Goal: Entertainment & Leisure: Browse casually

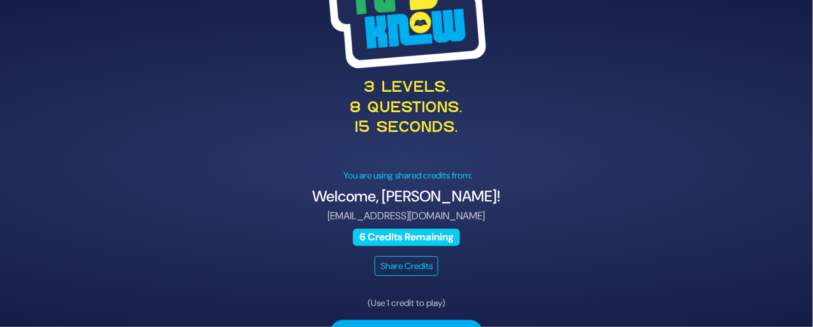
scroll to position [64, 0]
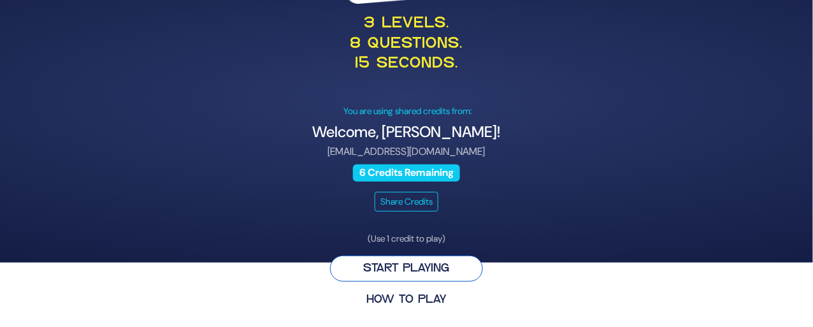
click at [348, 264] on button "Start Playing" at bounding box center [406, 268] width 153 height 26
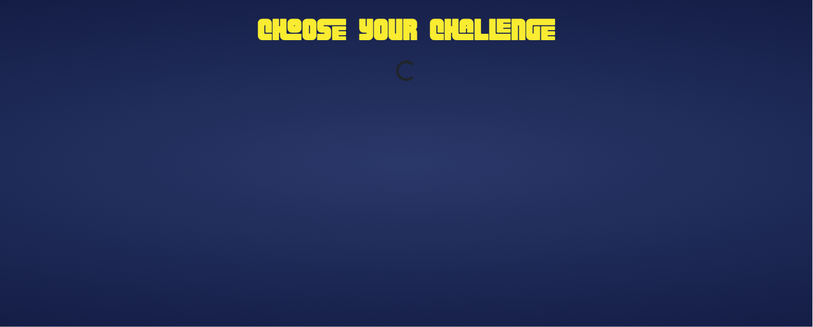
scroll to position [0, 0]
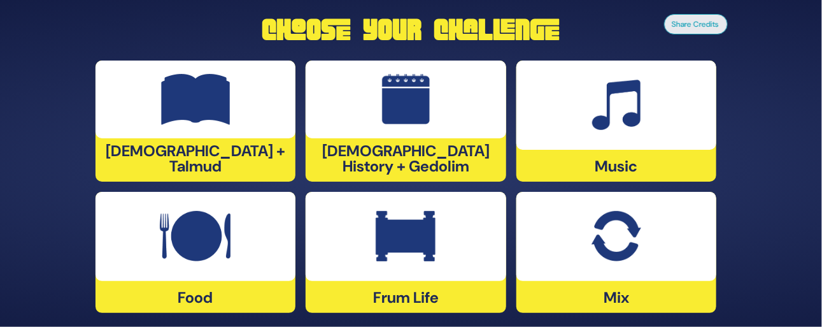
drag, startPoint x: 233, startPoint y: 153, endPoint x: 226, endPoint y: 153, distance: 7.6
click at [226, 153] on div "[DEMOGRAPHIC_DATA] + Talmud" at bounding box center [196, 121] width 201 height 121
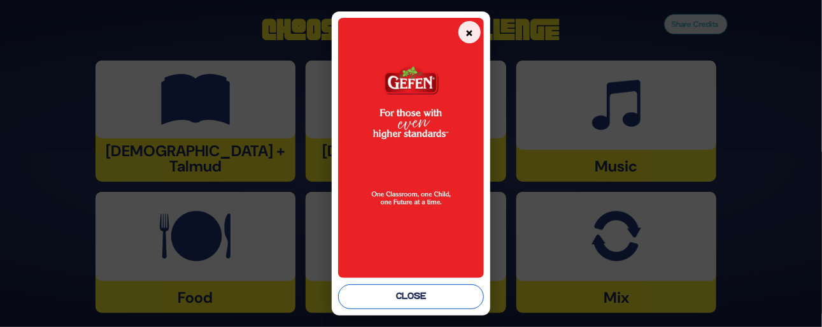
click at [457, 293] on button "Close" at bounding box center [411, 296] width 146 height 25
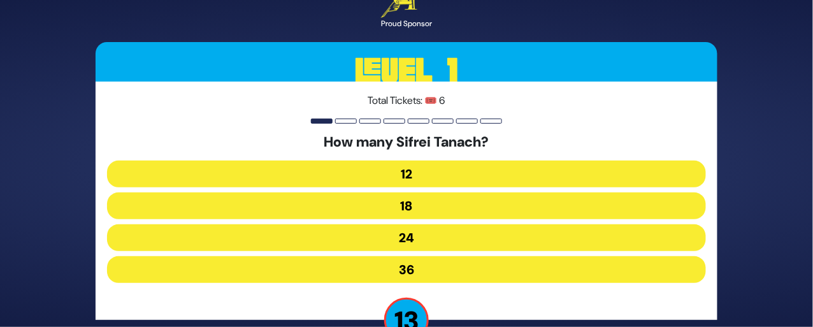
click at [445, 229] on button "24" at bounding box center [406, 237] width 599 height 27
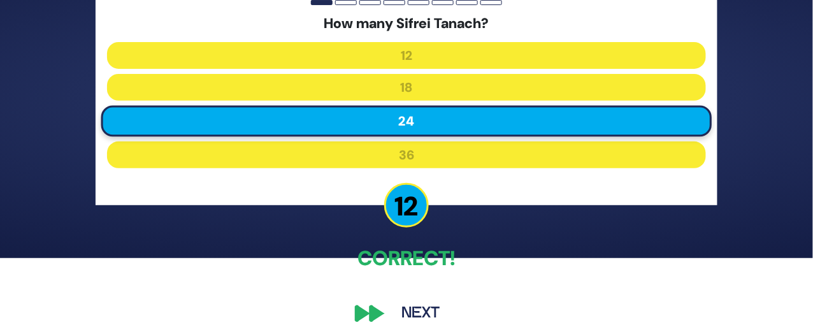
scroll to position [73, 0]
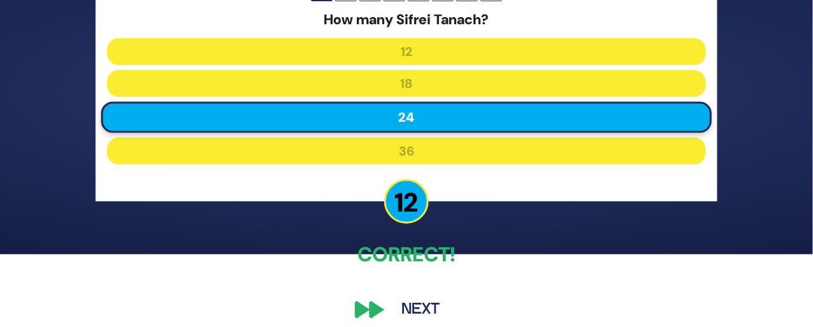
click at [414, 299] on button "Next" at bounding box center [421, 309] width 74 height 29
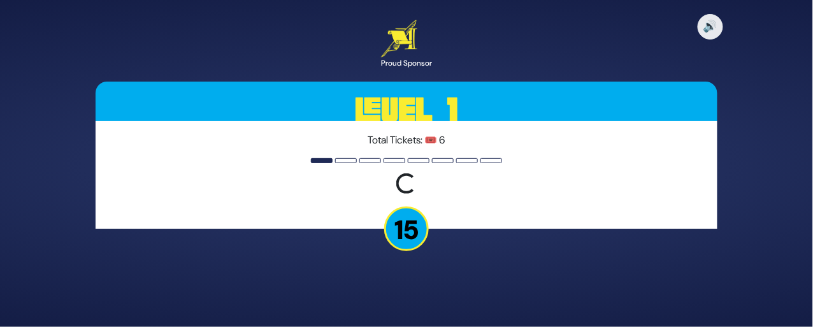
scroll to position [0, 0]
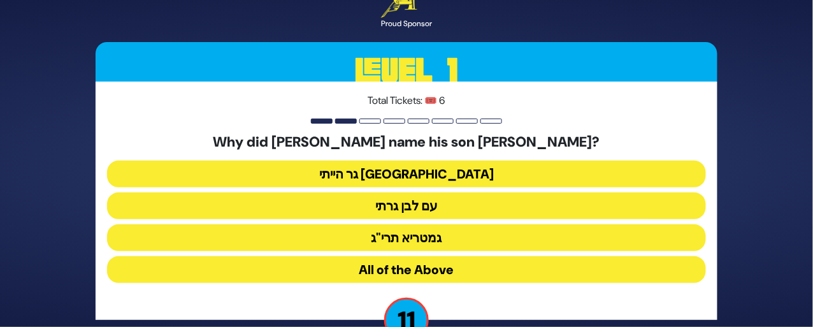
click at [445, 167] on button "גר הייתי [GEOGRAPHIC_DATA]" at bounding box center [406, 174] width 599 height 27
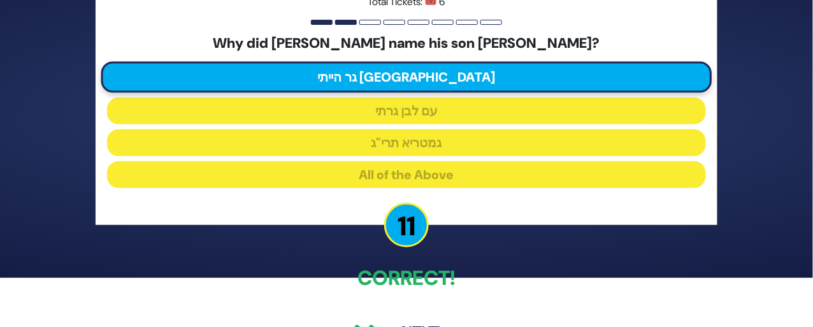
scroll to position [56, 0]
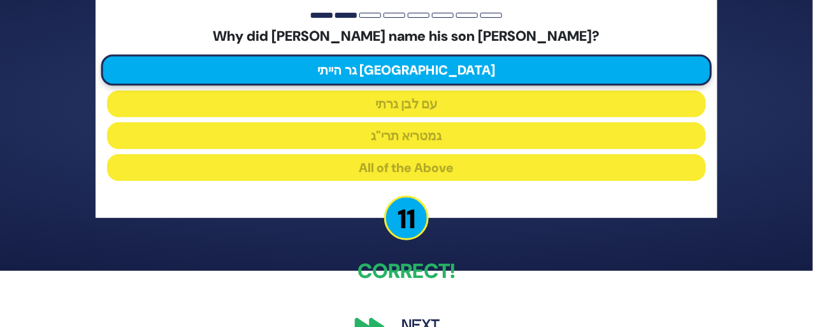
click at [415, 312] on button "Next" at bounding box center [421, 326] width 74 height 29
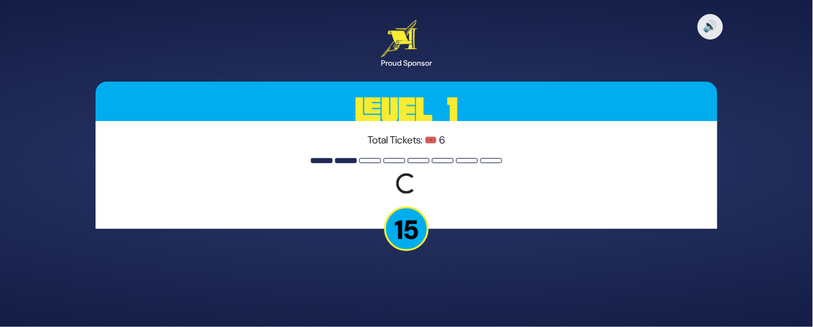
scroll to position [0, 0]
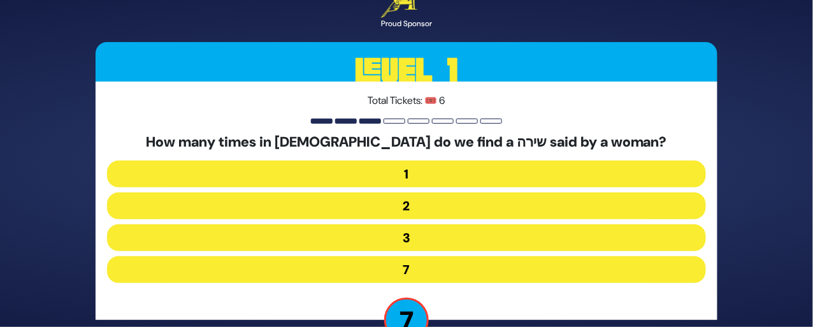
click at [413, 231] on button "3" at bounding box center [406, 237] width 599 height 27
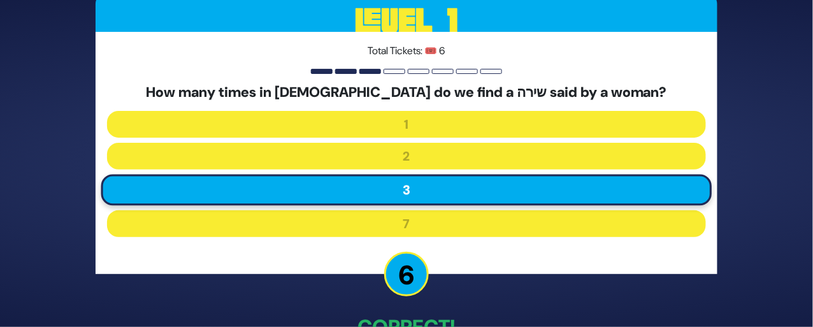
scroll to position [73, 0]
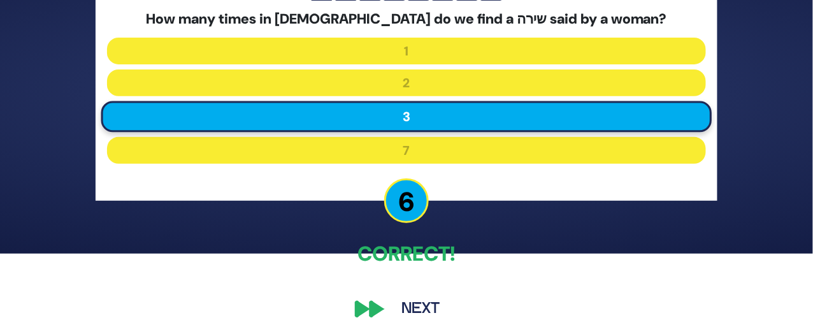
click at [419, 297] on button "Next" at bounding box center [421, 308] width 74 height 29
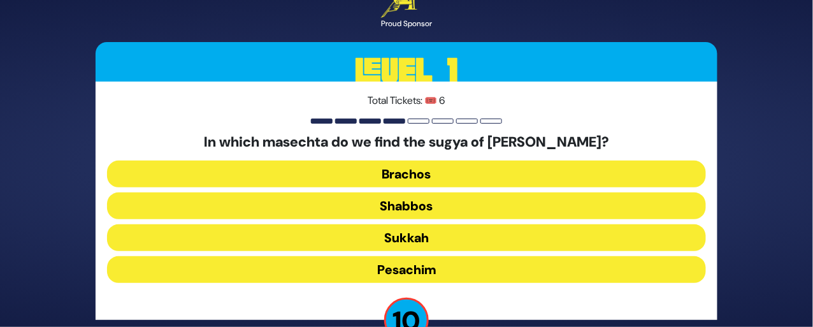
click at [428, 260] on button "Pesachim" at bounding box center [406, 269] width 599 height 27
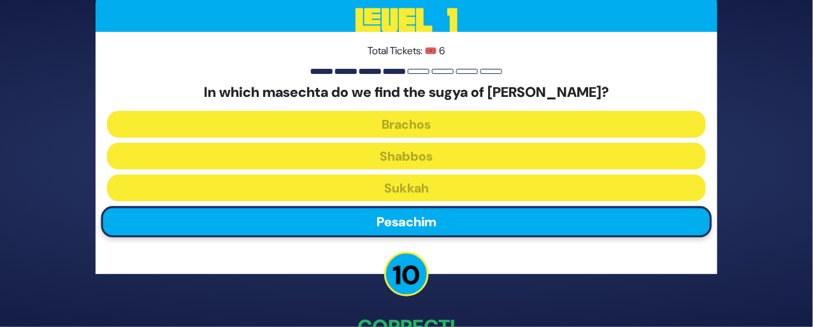
scroll to position [73, 0]
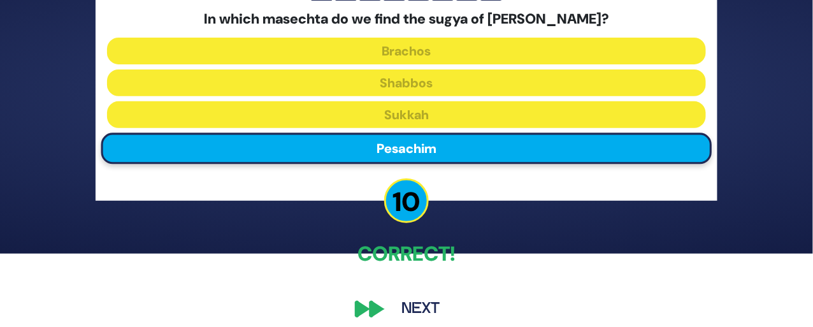
click at [409, 294] on button "Next" at bounding box center [421, 308] width 74 height 29
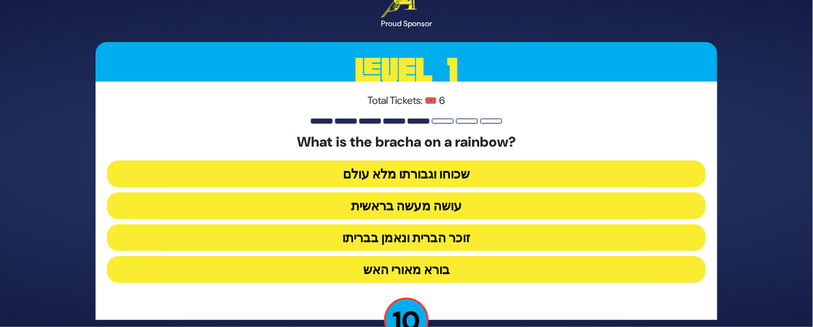
drag, startPoint x: 455, startPoint y: 226, endPoint x: 447, endPoint y: 228, distance: 9.1
click at [447, 228] on button "זוכר הברית ונאמן בבריתו" at bounding box center [406, 237] width 599 height 27
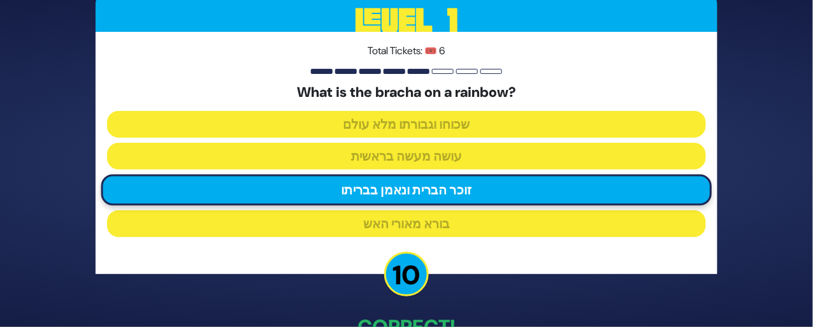
scroll to position [73, 0]
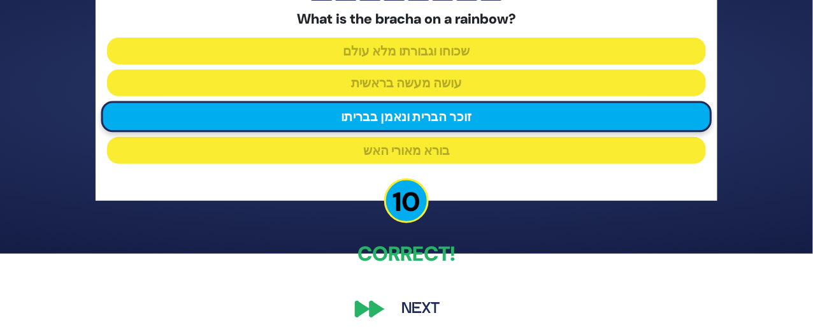
click at [426, 294] on button "Next" at bounding box center [421, 308] width 74 height 29
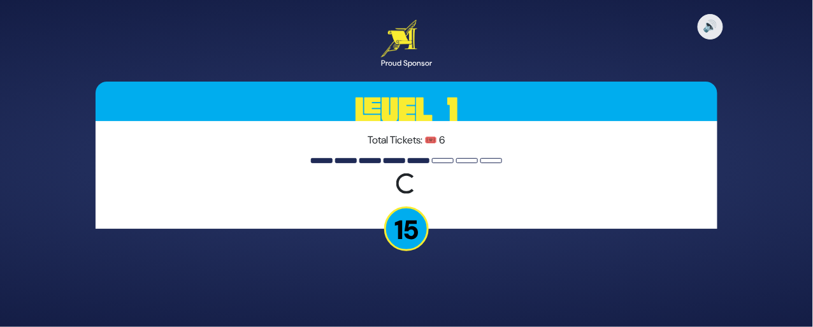
scroll to position [0, 0]
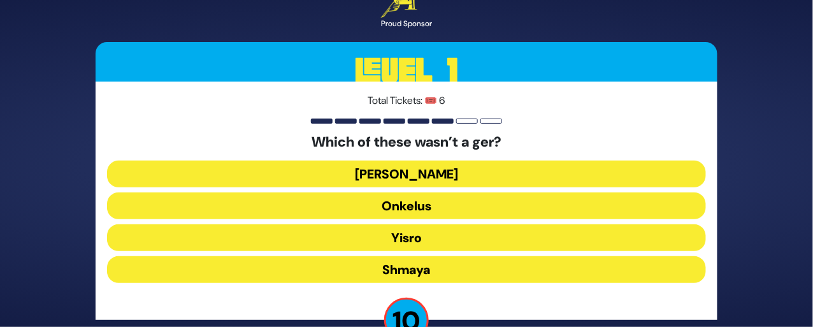
click at [430, 262] on button "Shmaya" at bounding box center [406, 269] width 599 height 27
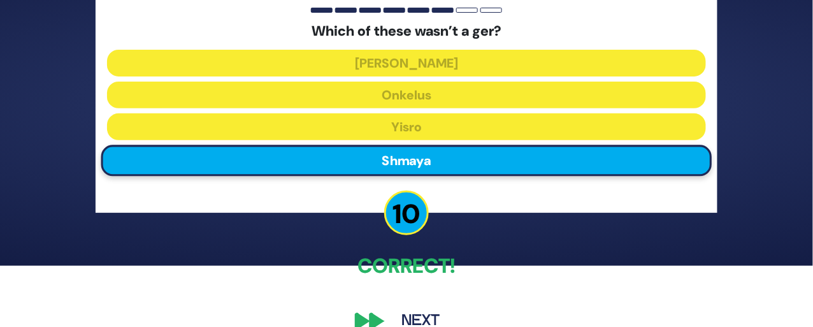
scroll to position [62, 0]
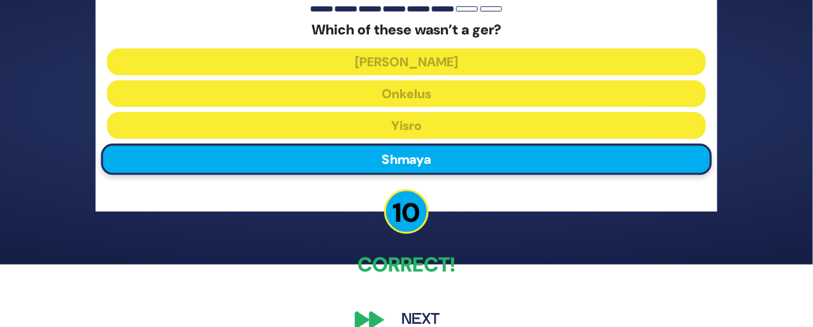
click at [421, 305] on button "Next" at bounding box center [421, 319] width 74 height 29
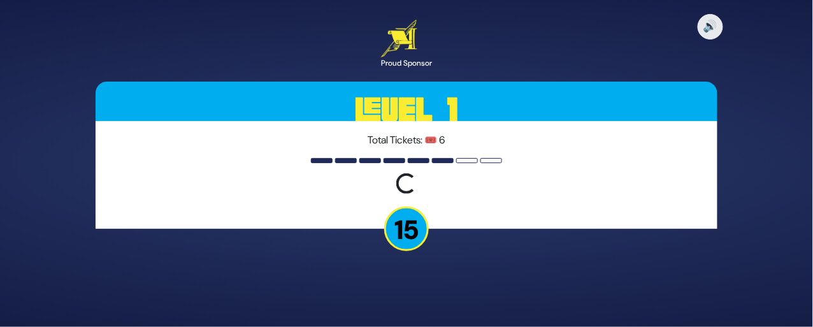
scroll to position [0, 0]
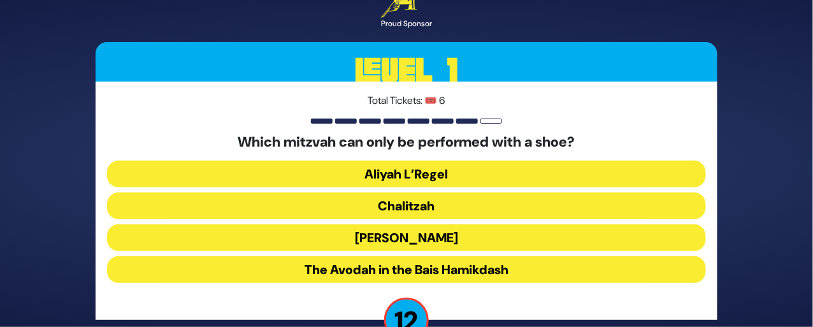
click at [422, 192] on button "Chalitzah" at bounding box center [406, 205] width 599 height 27
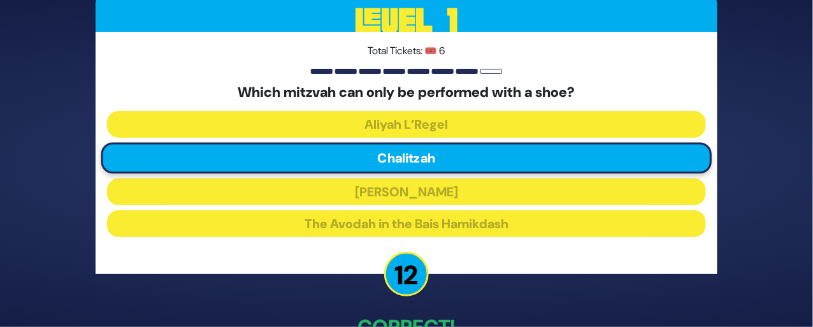
scroll to position [73, 0]
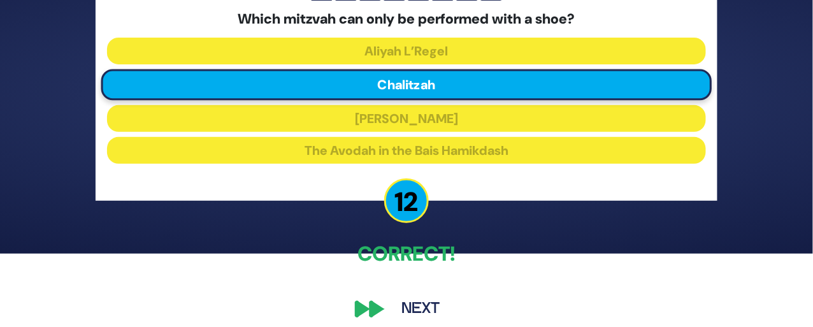
drag, startPoint x: 418, startPoint y: 294, endPoint x: 398, endPoint y: 293, distance: 20.4
click at [398, 294] on button "Next" at bounding box center [421, 308] width 74 height 29
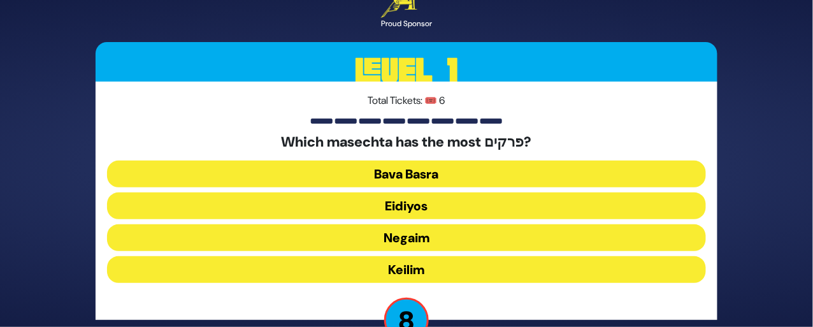
scroll to position [24, 0]
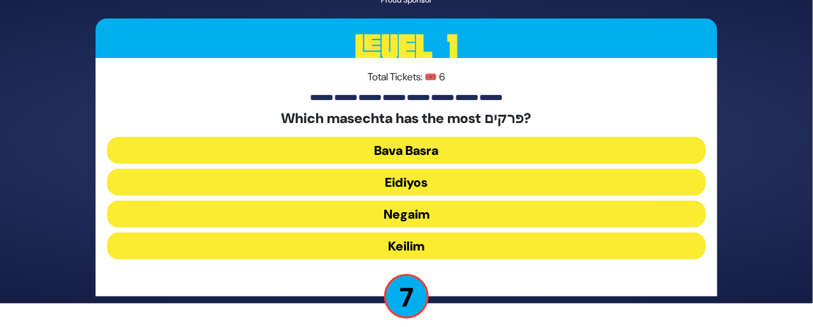
click at [423, 233] on button "Keilim" at bounding box center [406, 246] width 599 height 27
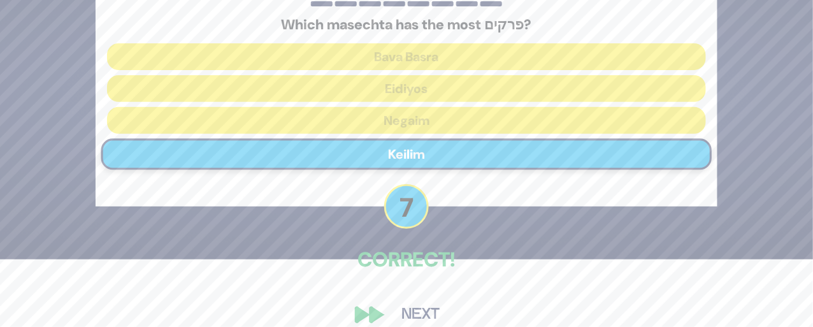
scroll to position [69, 0]
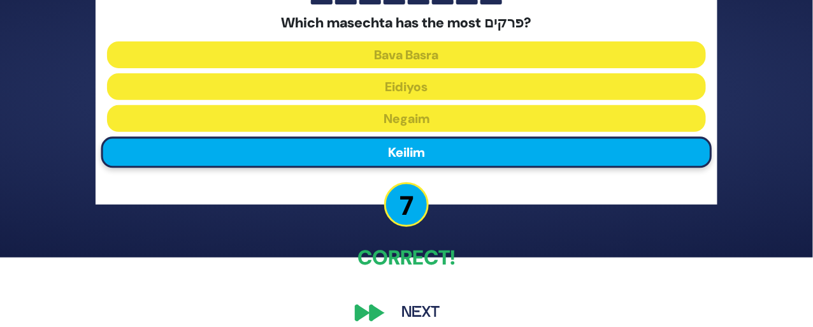
click at [421, 298] on button "Next" at bounding box center [421, 312] width 74 height 29
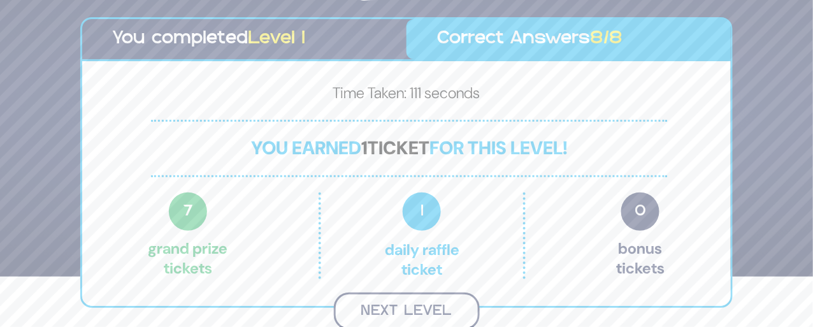
scroll to position [52, 0]
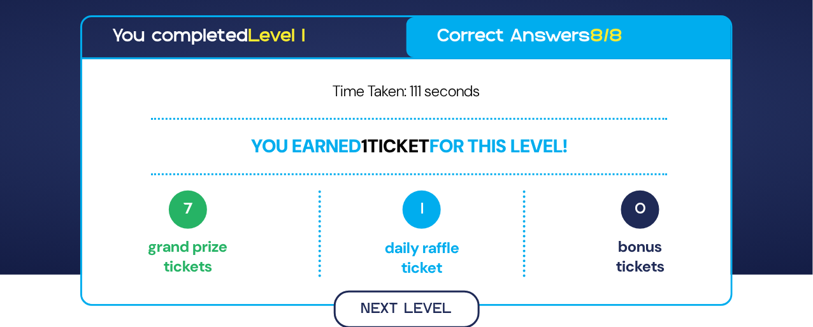
click at [431, 305] on button "Next Level" at bounding box center [407, 309] width 146 height 38
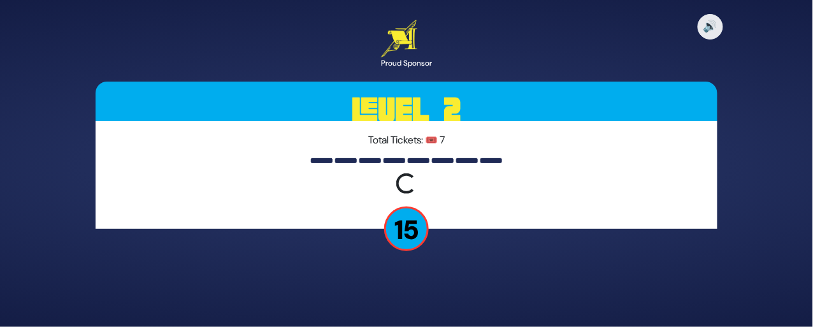
scroll to position [0, 0]
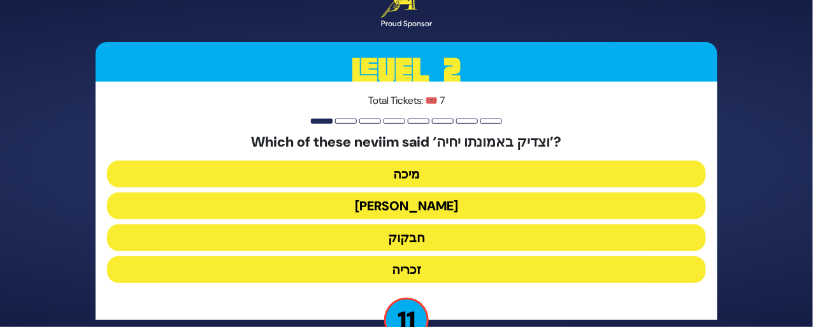
click at [419, 226] on button "חבקוק" at bounding box center [406, 237] width 599 height 27
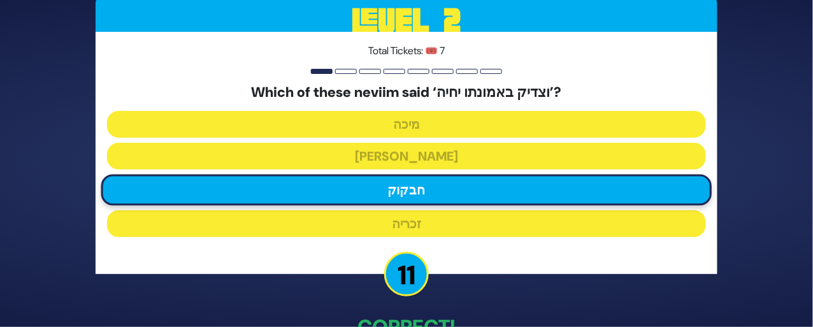
scroll to position [70, 0]
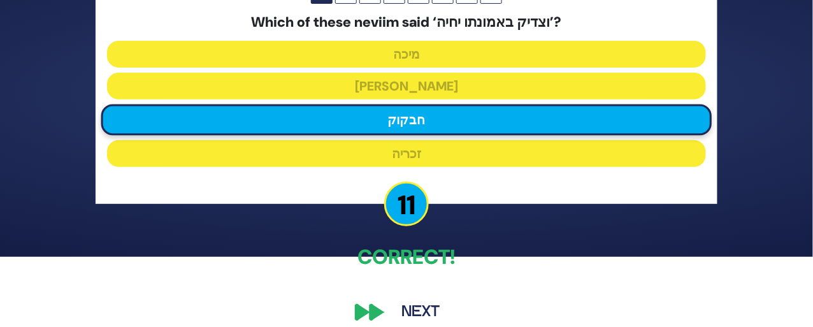
click at [414, 301] on button "Next" at bounding box center [421, 312] width 74 height 29
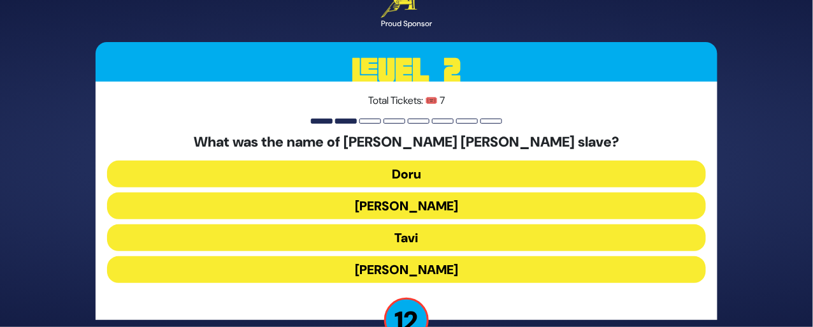
click at [413, 224] on button "Tavi" at bounding box center [406, 237] width 599 height 27
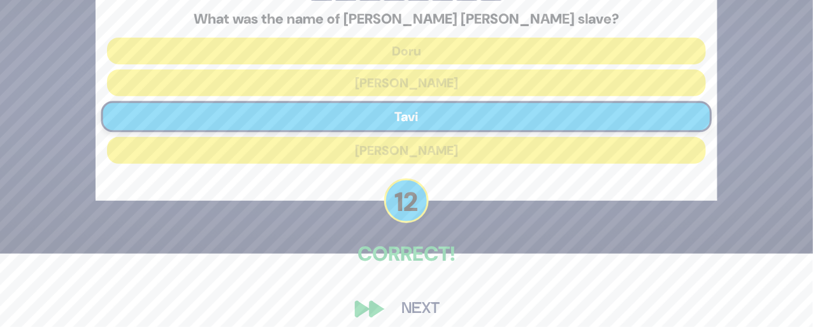
scroll to position [73, 0]
click at [420, 297] on button "Next" at bounding box center [421, 309] width 74 height 29
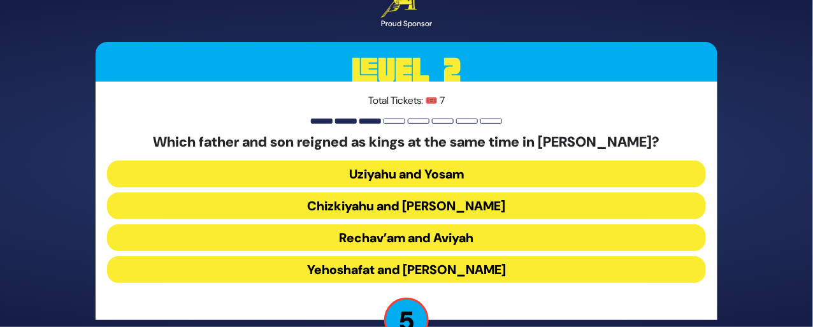
click at [426, 256] on button "Yehoshafat and [PERSON_NAME]" at bounding box center [406, 269] width 599 height 27
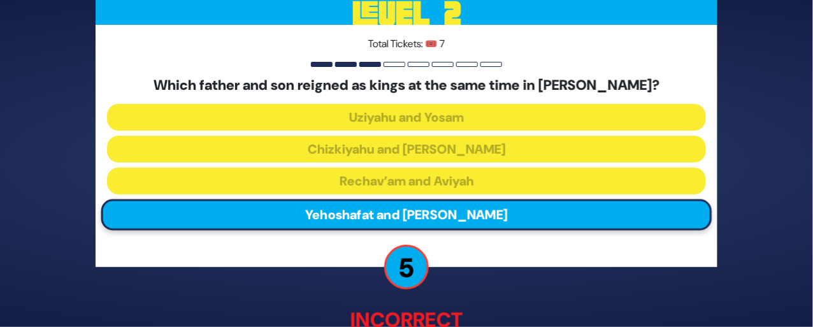
scroll to position [80, 0]
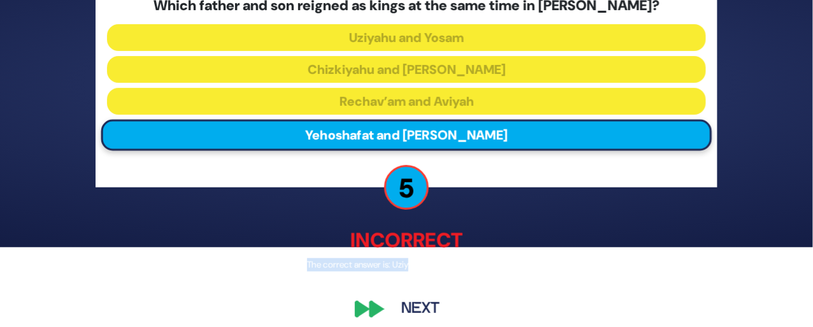
drag, startPoint x: 428, startPoint y: 247, endPoint x: 489, endPoint y: 242, distance: 60.7
click at [489, 242] on div "Incorrect The correct answer is: Uziyahu and [PERSON_NAME]" at bounding box center [407, 249] width 622 height 47
click at [432, 298] on button "Next" at bounding box center [421, 309] width 74 height 29
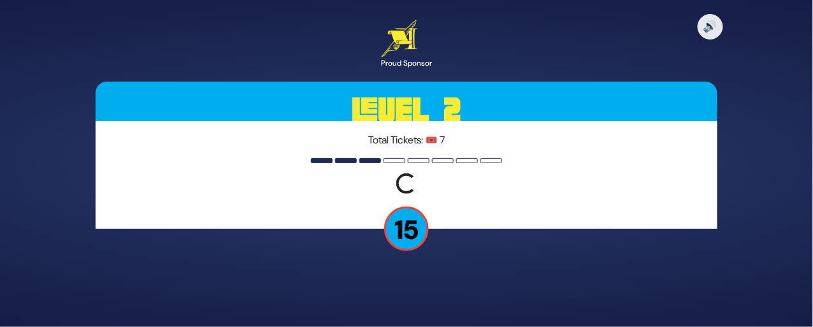
scroll to position [0, 0]
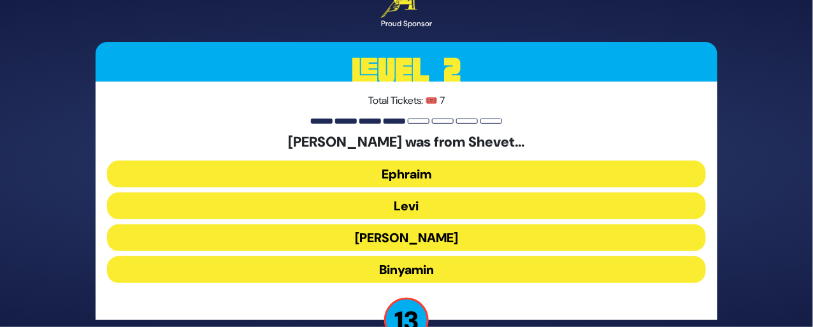
click at [420, 192] on button "Levi" at bounding box center [406, 205] width 599 height 27
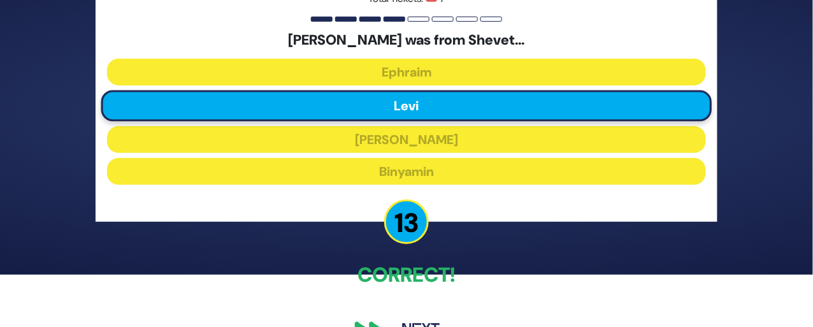
scroll to position [73, 0]
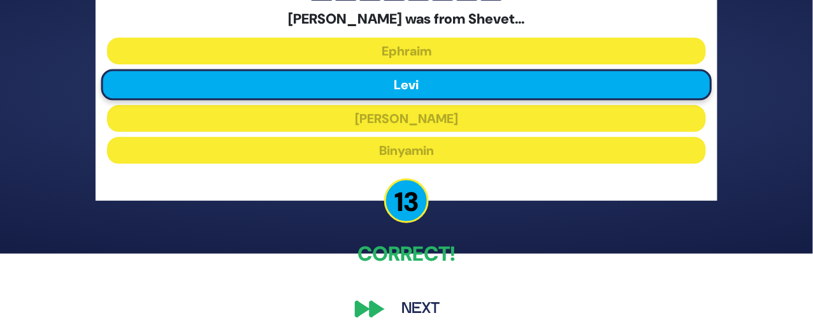
click at [412, 294] on button "Next" at bounding box center [421, 308] width 74 height 29
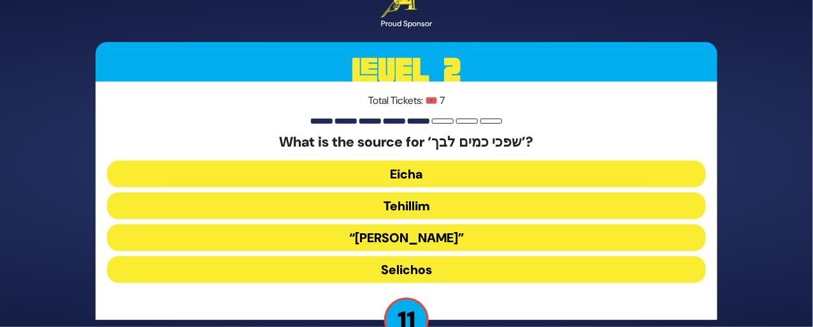
scroll to position [24, 0]
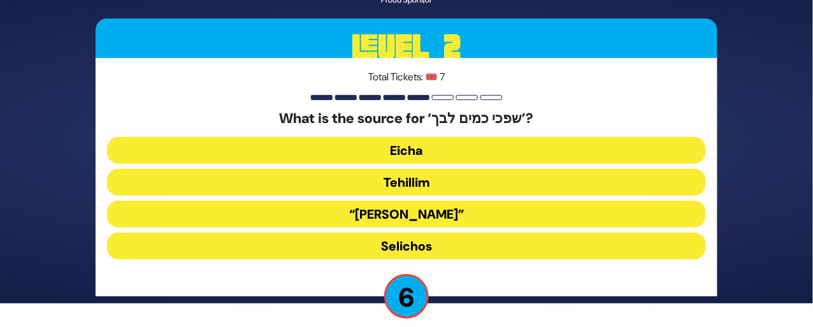
click at [413, 169] on button "Tehillim" at bounding box center [406, 182] width 599 height 27
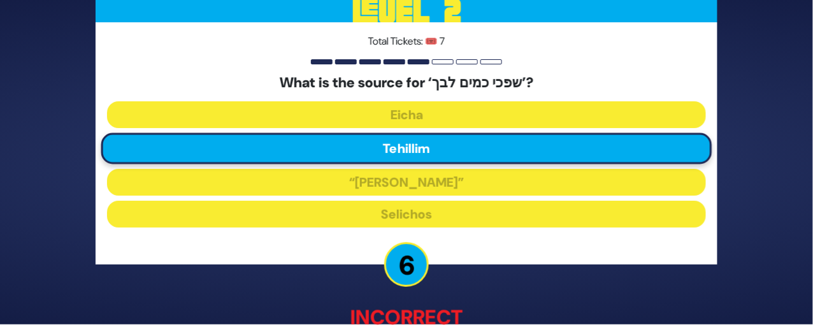
scroll to position [80, 0]
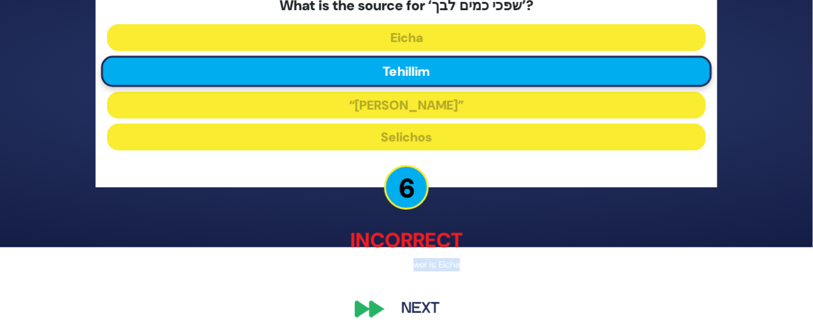
drag, startPoint x: 414, startPoint y: 248, endPoint x: 478, endPoint y: 255, distance: 64.0
click at [478, 259] on p "The correct answer is: Eicha" at bounding box center [407, 265] width 622 height 13
click at [418, 305] on button "Next" at bounding box center [421, 309] width 74 height 29
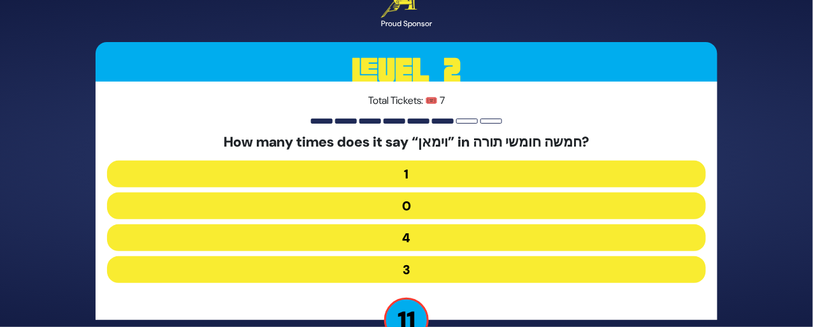
click at [408, 261] on button "3" at bounding box center [406, 269] width 599 height 27
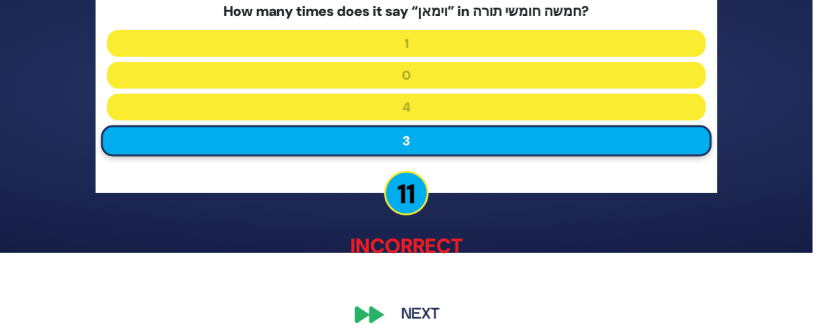
scroll to position [80, 0]
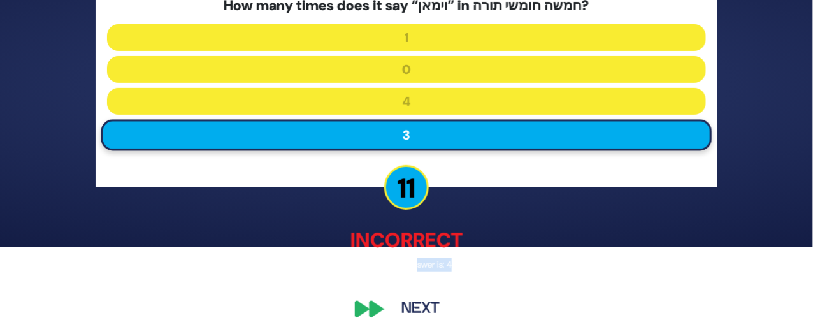
drag, startPoint x: 418, startPoint y: 248, endPoint x: 489, endPoint y: 249, distance: 70.7
click at [489, 259] on p "The correct answer is: 4" at bounding box center [407, 265] width 622 height 13
click at [431, 295] on button "Next" at bounding box center [421, 309] width 74 height 29
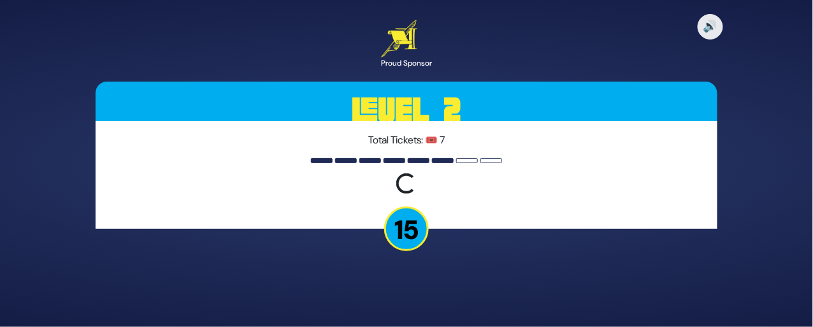
scroll to position [0, 0]
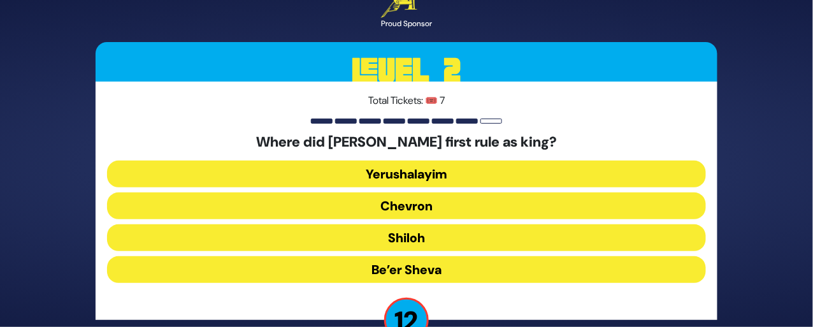
click at [431, 195] on button "Chevron" at bounding box center [406, 205] width 599 height 27
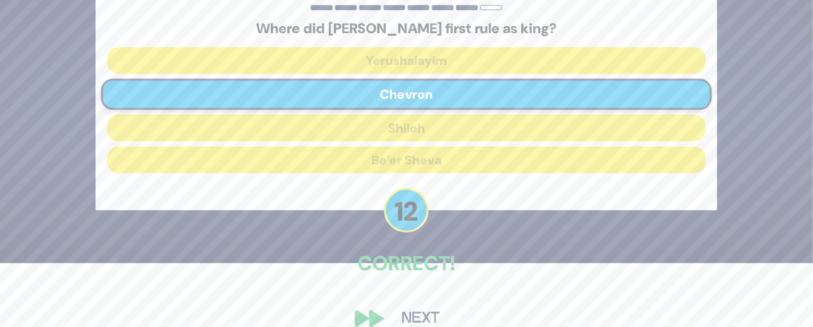
scroll to position [73, 0]
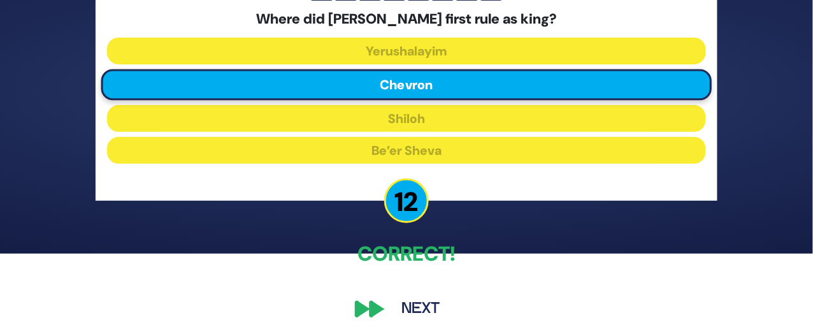
click at [427, 296] on button "Next" at bounding box center [421, 308] width 74 height 29
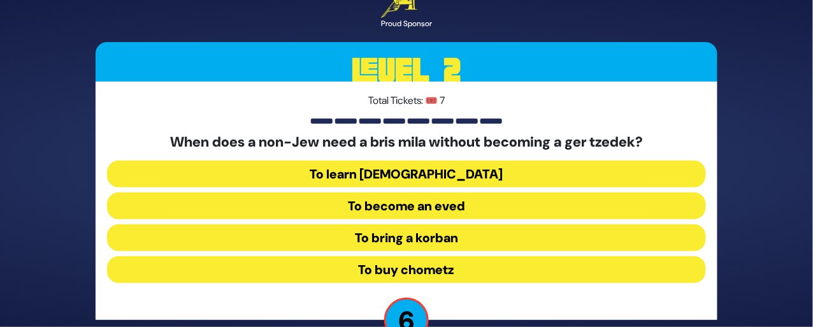
scroll to position [24, 0]
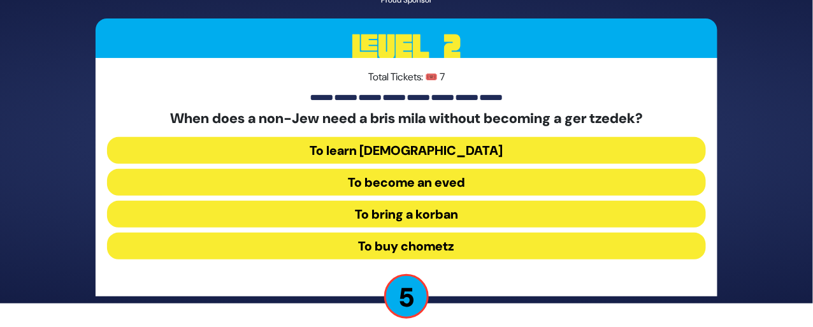
click at [458, 171] on button "To become an eved" at bounding box center [406, 182] width 599 height 27
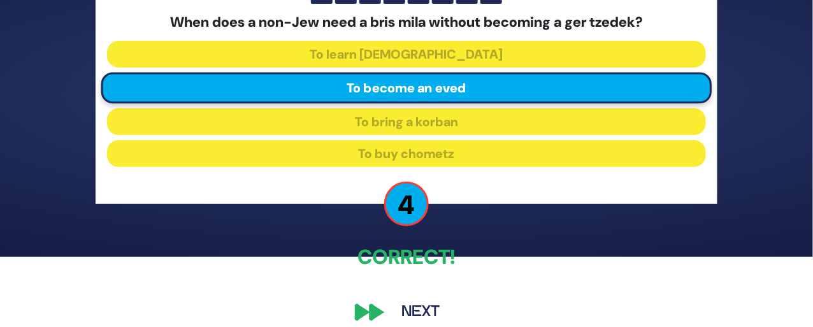
scroll to position [69, 0]
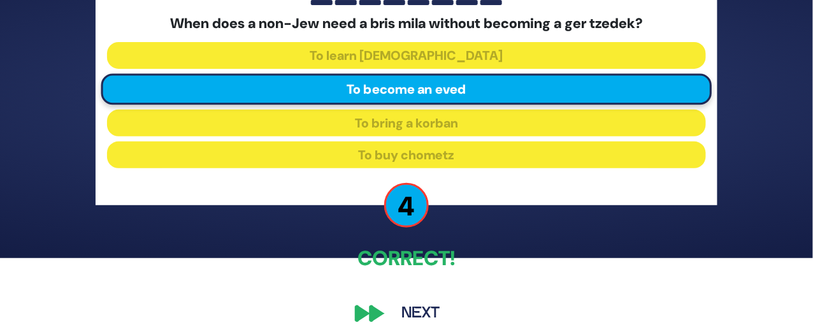
click at [434, 300] on button "Next" at bounding box center [421, 313] width 74 height 29
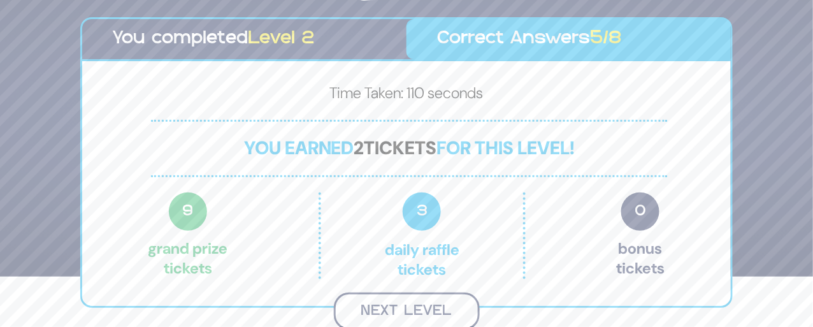
scroll to position [52, 0]
click at [431, 309] on button "Next Level" at bounding box center [407, 310] width 146 height 38
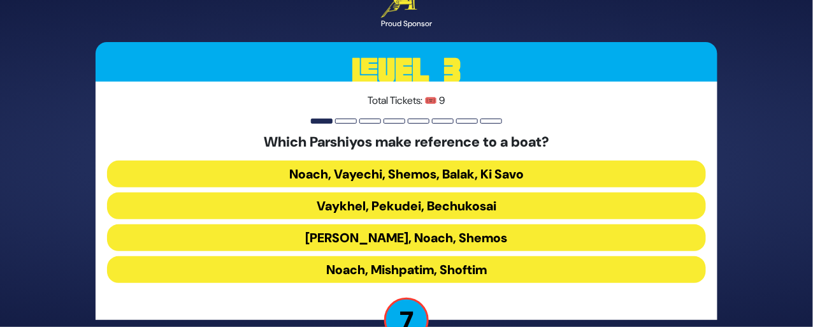
click at [453, 231] on button "[PERSON_NAME], Noach, Shemos" at bounding box center [406, 237] width 599 height 27
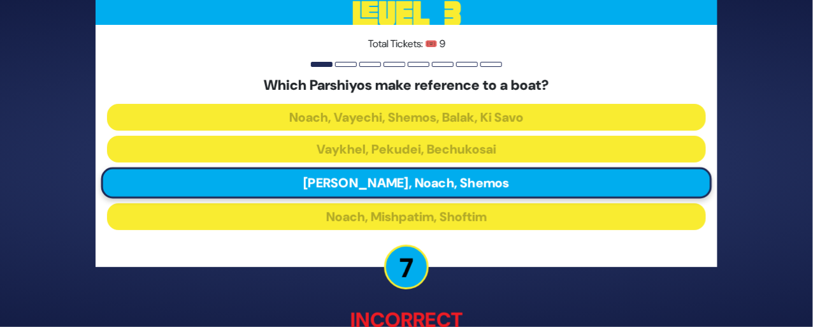
scroll to position [80, 0]
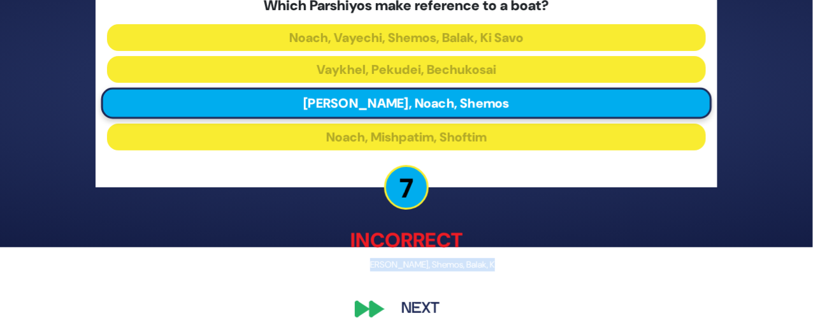
drag, startPoint x: 414, startPoint y: 246, endPoint x: 572, endPoint y: 262, distance: 158.8
click at [572, 262] on div "🔊 Proud Sponsor Level 3 Total Tickets: 🎟️ 9 Which Parshiyos make reference to a…" at bounding box center [406, 83] width 652 height 511
drag, startPoint x: 385, startPoint y: 253, endPoint x: 517, endPoint y: 262, distance: 131.5
click at [517, 262] on div "🔊 Proud Sponsor Level 3 Total Tickets: 🎟️ 9 Which Parshiyos make reference to a…" at bounding box center [406, 83] width 652 height 511
click at [434, 296] on button "Next" at bounding box center [421, 309] width 74 height 29
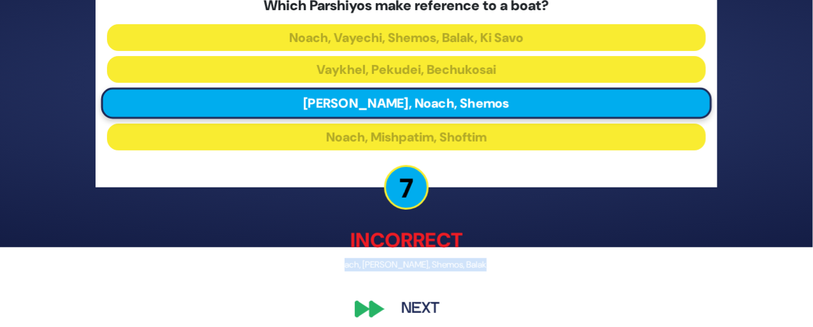
scroll to position [0, 0]
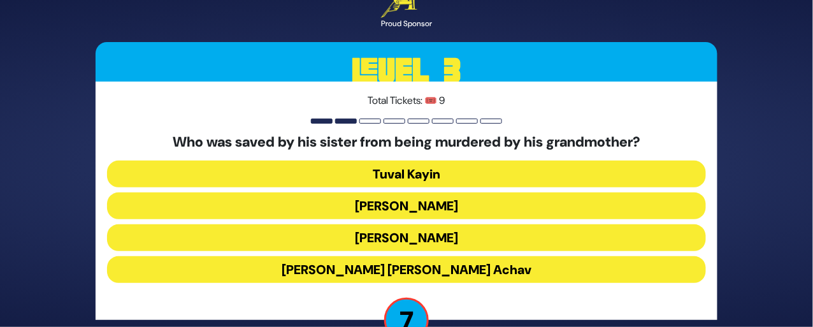
click at [424, 194] on button "[PERSON_NAME]" at bounding box center [406, 205] width 599 height 27
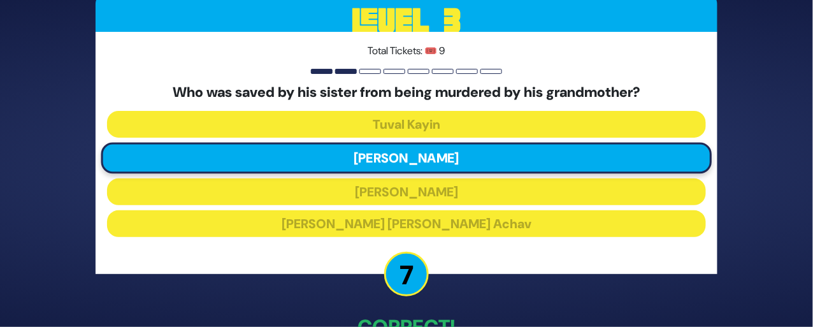
scroll to position [73, 0]
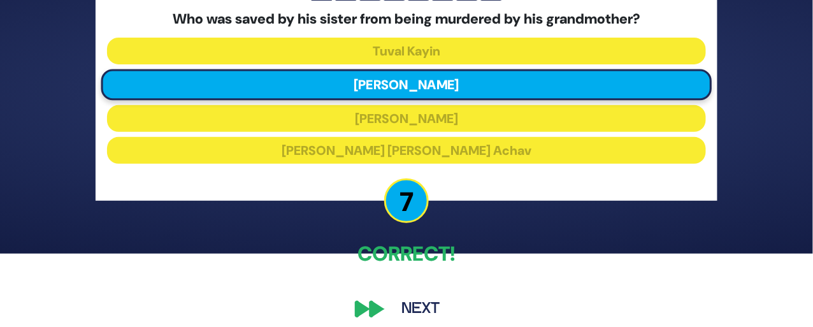
drag, startPoint x: 419, startPoint y: 305, endPoint x: 410, endPoint y: 296, distance: 13.1
click at [410, 296] on button "Next" at bounding box center [421, 308] width 74 height 29
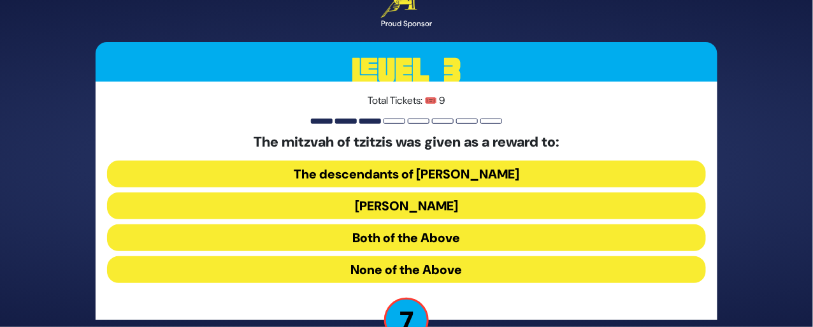
drag, startPoint x: 455, startPoint y: 155, endPoint x: 424, endPoint y: 164, distance: 31.9
click at [424, 164] on button "The descendants of [PERSON_NAME]" at bounding box center [406, 174] width 599 height 27
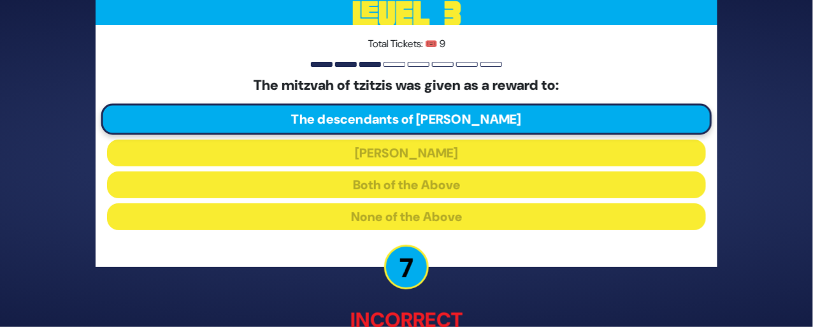
scroll to position [80, 0]
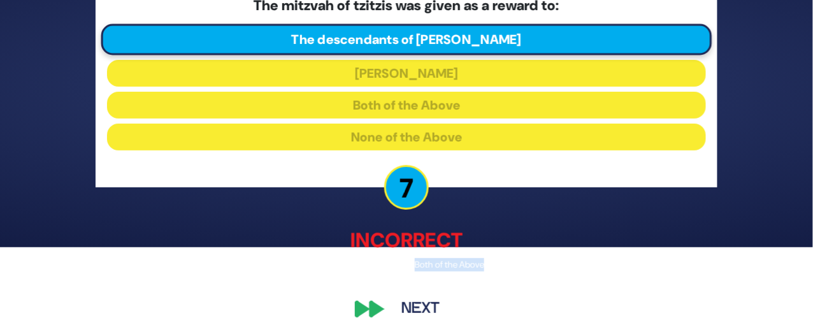
drag, startPoint x: 417, startPoint y: 250, endPoint x: 512, endPoint y: 250, distance: 95.6
click at [512, 259] on p "The correct answer is: Both of the Above" at bounding box center [407, 265] width 622 height 13
click at [428, 298] on button "Next" at bounding box center [421, 309] width 74 height 29
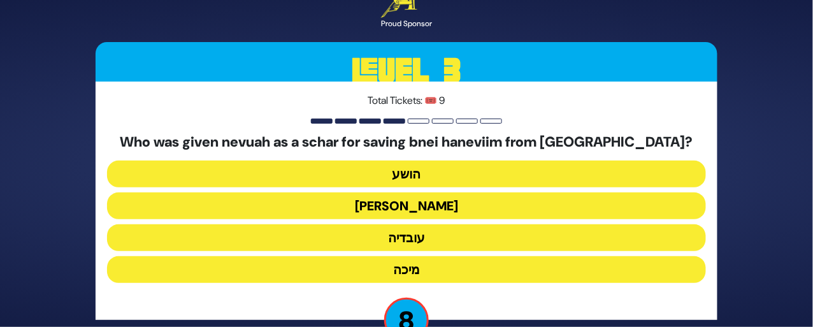
click at [422, 232] on button "עובדיה" at bounding box center [406, 237] width 599 height 27
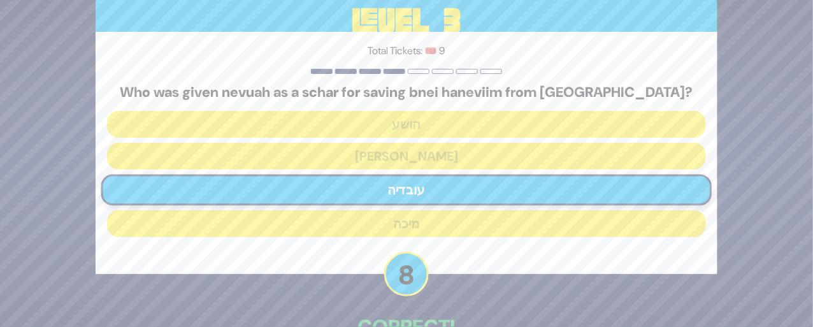
scroll to position [73, 0]
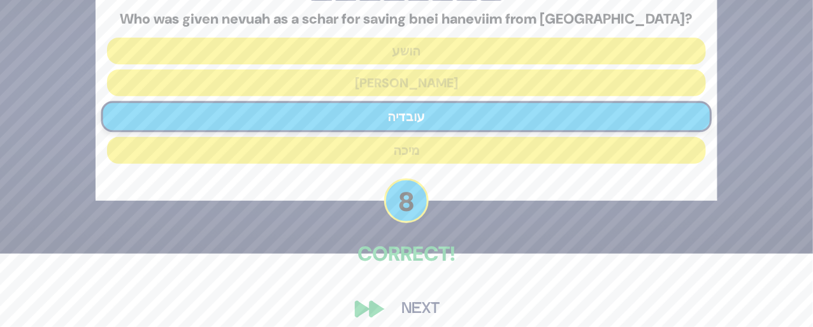
click at [418, 296] on button "Next" at bounding box center [421, 308] width 74 height 29
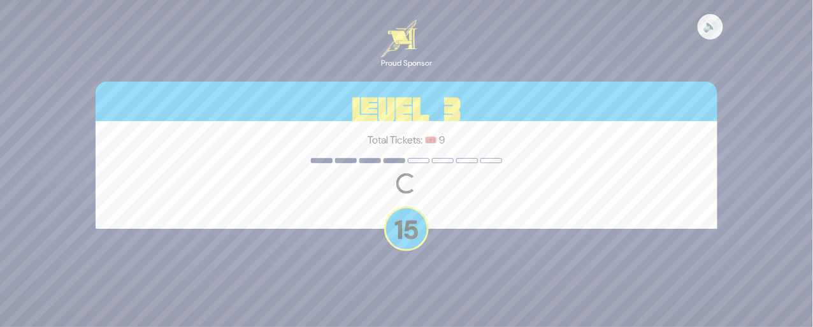
scroll to position [0, 0]
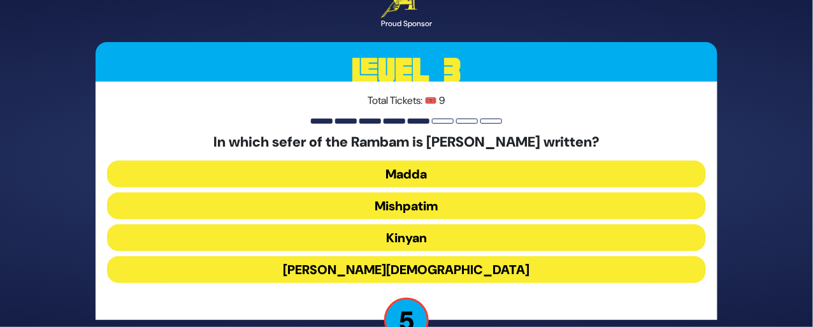
click at [426, 164] on button "Madda" at bounding box center [406, 174] width 599 height 27
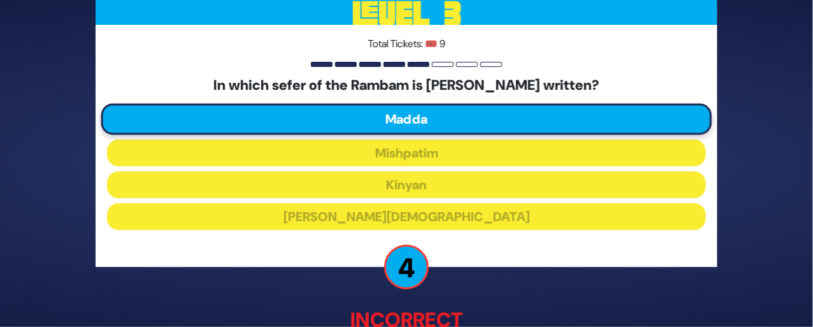
scroll to position [80, 0]
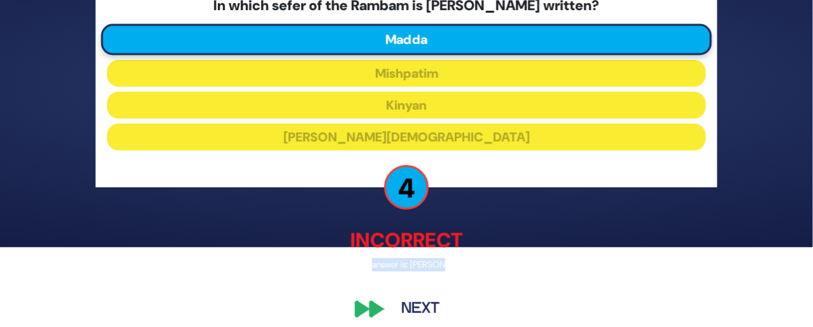
drag, startPoint x: 396, startPoint y: 252, endPoint x: 494, endPoint y: 251, distance: 98.1
click at [494, 259] on p "The correct answer is: [PERSON_NAME]’im" at bounding box center [407, 265] width 622 height 13
click at [418, 298] on button "Next" at bounding box center [421, 309] width 74 height 29
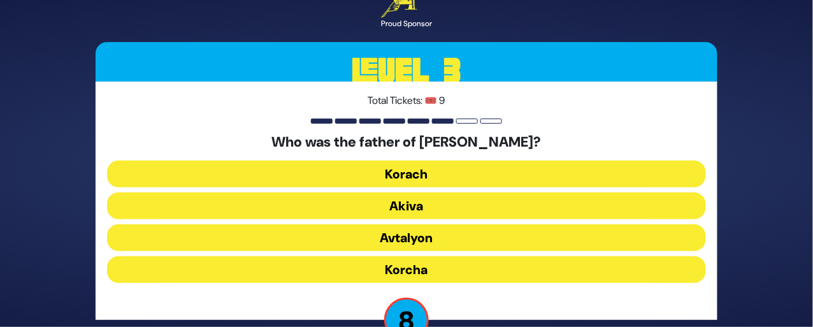
click at [418, 199] on button "Akiva" at bounding box center [406, 205] width 599 height 27
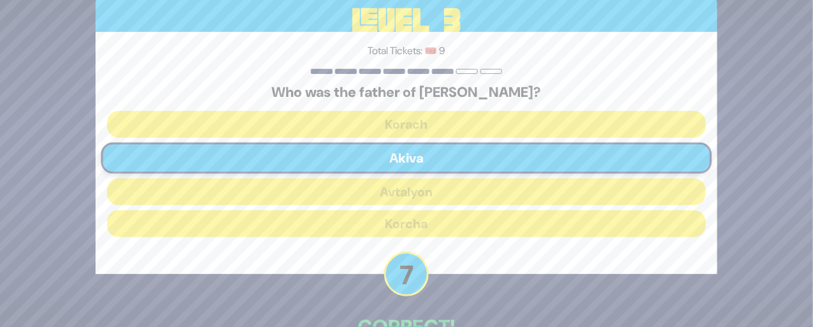
scroll to position [73, 0]
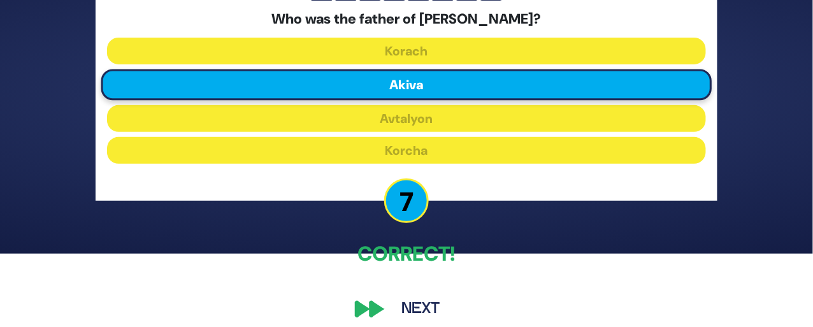
click at [431, 294] on button "Next" at bounding box center [421, 308] width 74 height 29
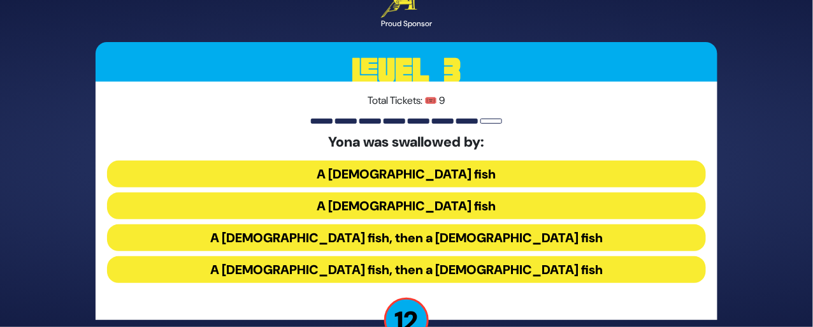
drag, startPoint x: 438, startPoint y: 229, endPoint x: 419, endPoint y: 227, distance: 19.9
click at [419, 227] on button "A [DEMOGRAPHIC_DATA] fish, then a [DEMOGRAPHIC_DATA] fish" at bounding box center [406, 237] width 599 height 27
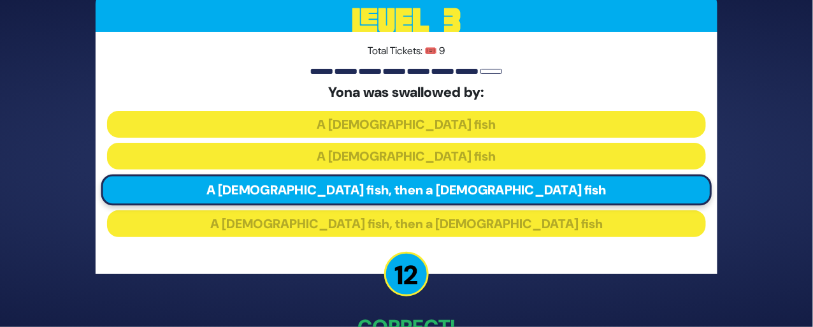
scroll to position [73, 0]
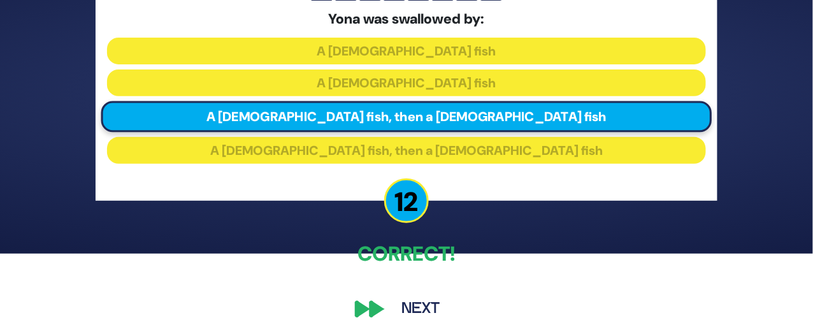
click at [431, 296] on button "Next" at bounding box center [421, 308] width 74 height 29
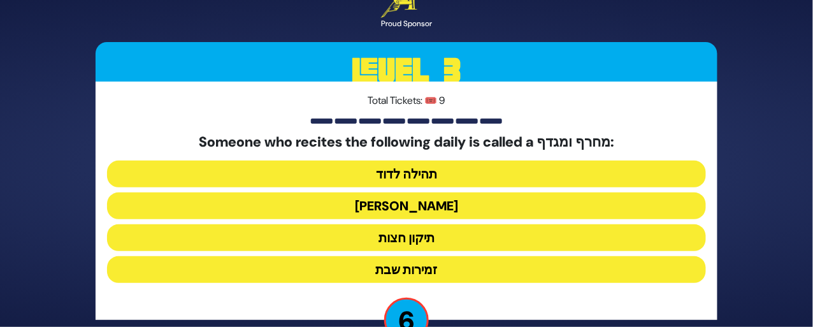
click at [426, 231] on button "תיקון חצות" at bounding box center [406, 237] width 599 height 27
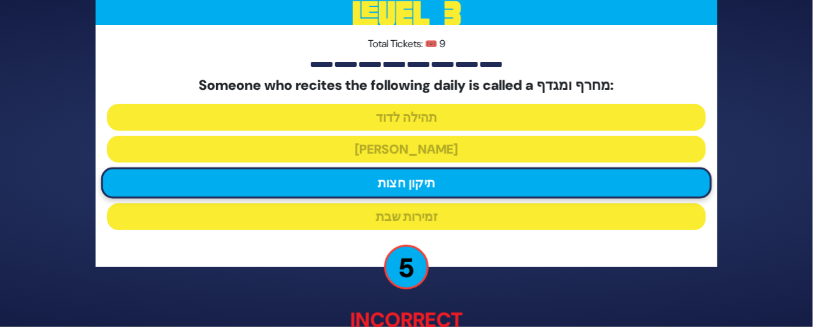
scroll to position [80, 0]
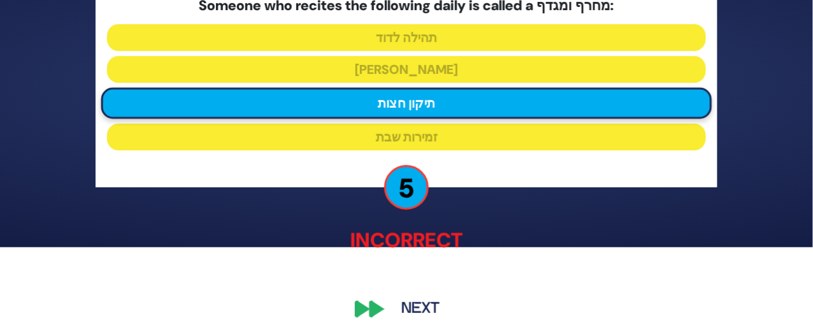
click at [421, 295] on button "Next" at bounding box center [421, 309] width 74 height 29
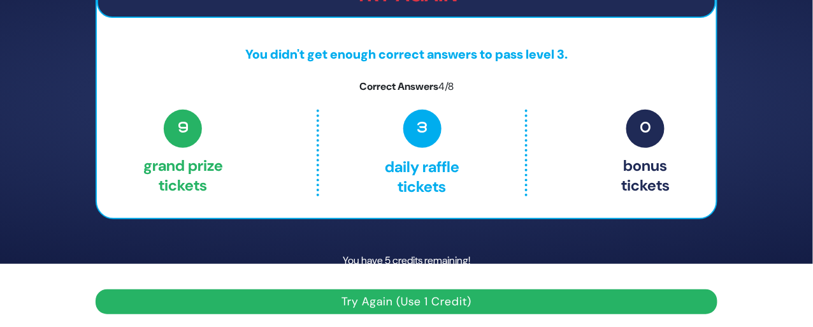
scroll to position [64, 0]
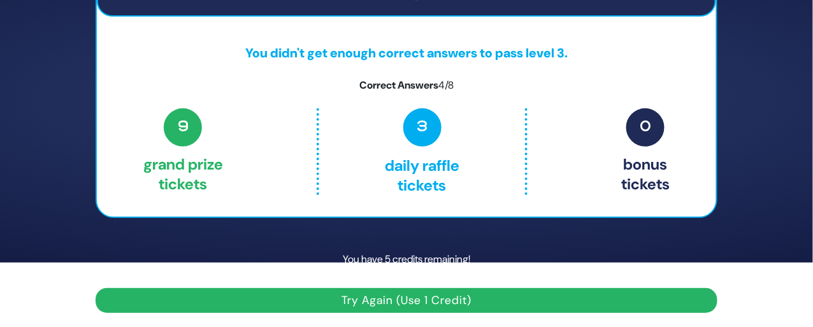
click at [422, 301] on button "Try Again (Use 1 Credit)" at bounding box center [407, 300] width 622 height 25
click at [395, 301] on button "Try Again (Use 1 Credit)" at bounding box center [407, 300] width 622 height 25
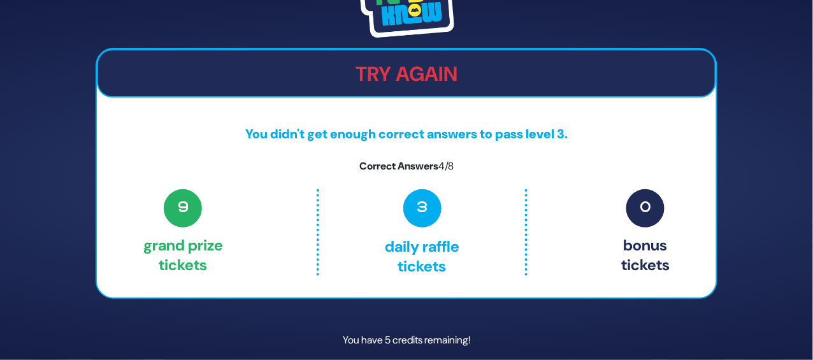
scroll to position [48, 0]
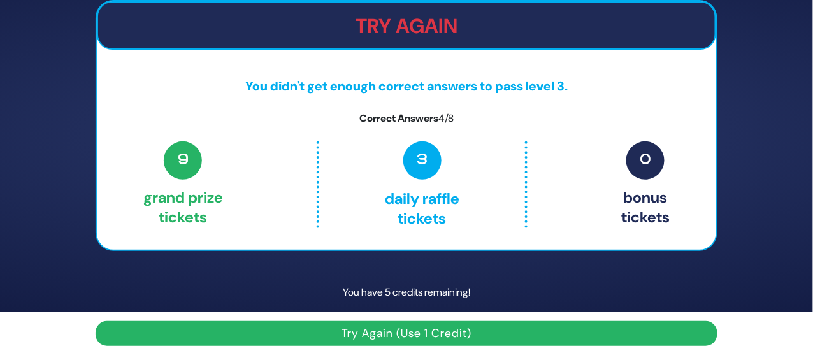
click at [411, 326] on button "Try Again (Use 1 Credit)" at bounding box center [407, 333] width 622 height 25
click at [239, 326] on button "Try Again (Use 1 Credit)" at bounding box center [407, 333] width 622 height 25
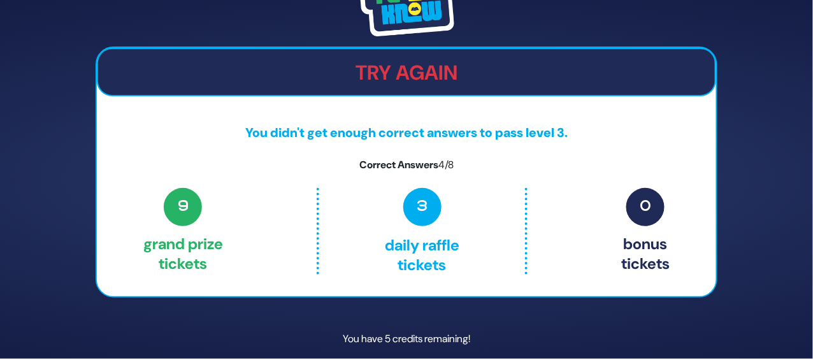
scroll to position [0, 0]
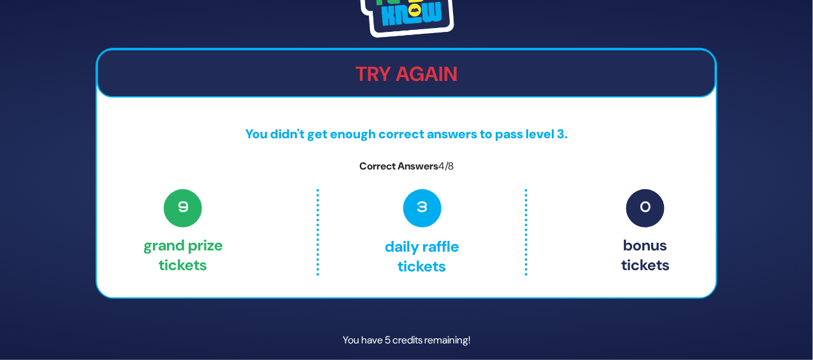
click at [208, 85] on h2 "Try Again" at bounding box center [406, 74] width 617 height 24
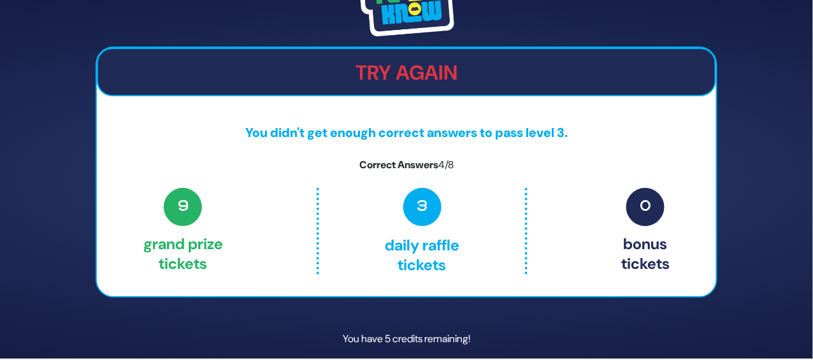
scroll to position [48, 0]
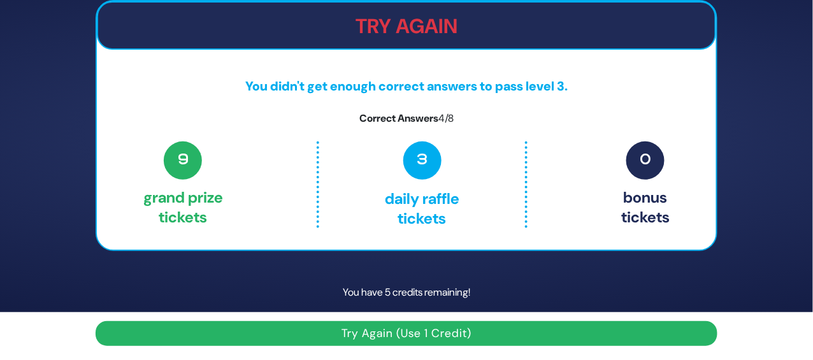
click at [362, 326] on button "Try Again (Use 1 Credit)" at bounding box center [407, 333] width 622 height 25
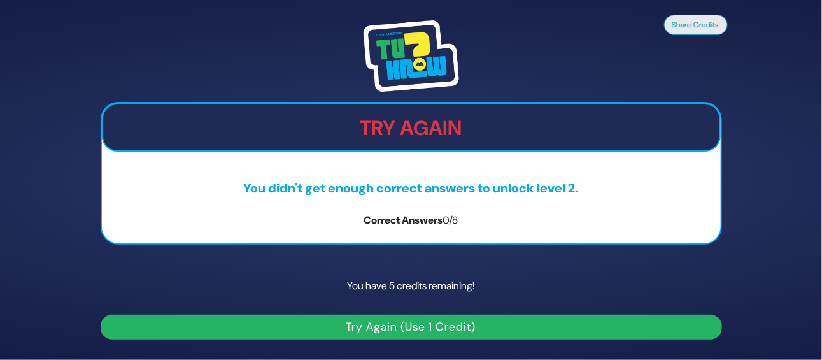
click at [380, 331] on button "Try Again (Use 1 Credit)" at bounding box center [412, 327] width 622 height 25
click at [389, 327] on button "Try Again (Use 1 Credit)" at bounding box center [412, 327] width 622 height 25
click at [388, 316] on button "Try Again (Use 1 Credit)" at bounding box center [412, 327] width 622 height 25
click at [385, 321] on button "Try Again (Use 1 Credit)" at bounding box center [412, 327] width 622 height 25
